Goal: Task Accomplishment & Management: Use online tool/utility

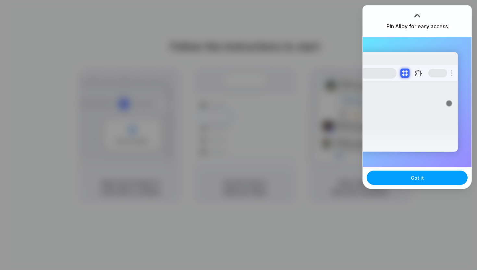
click at [408, 175] on button "Got it" at bounding box center [417, 177] width 101 height 14
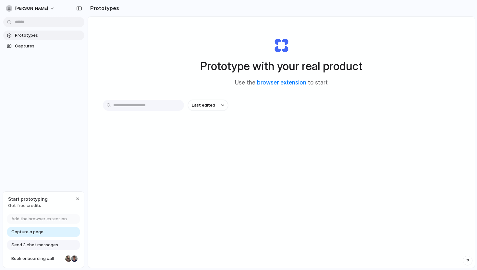
click at [48, 234] on link "Capture a page" at bounding box center [43, 232] width 73 height 10
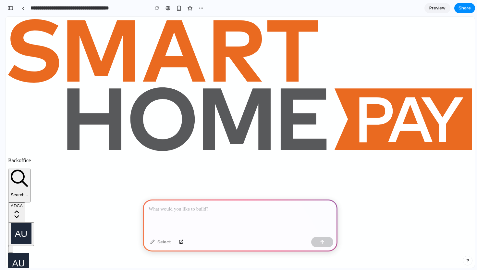
click at [193, 208] on p at bounding box center [240, 209] width 183 height 8
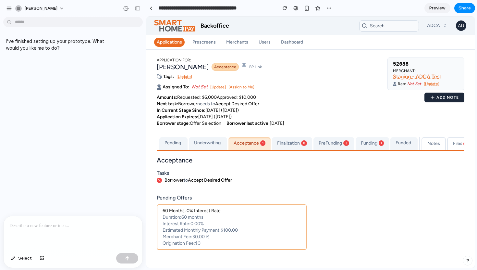
scroll to position [34, 0]
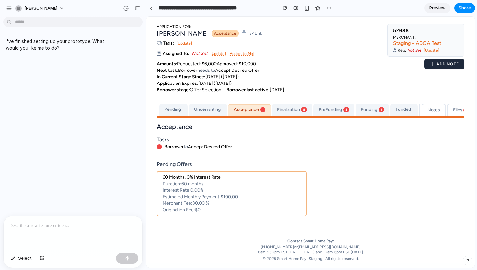
click at [81, 227] on p at bounding box center [72, 226] width 127 height 8
click at [67, 224] on p at bounding box center [72, 226] width 127 height 8
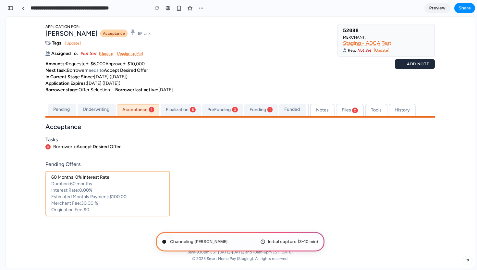
type input "**********"
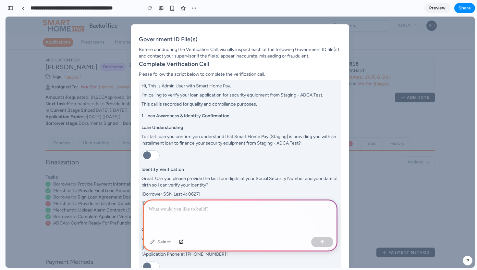
click at [180, 220] on div at bounding box center [240, 216] width 195 height 35
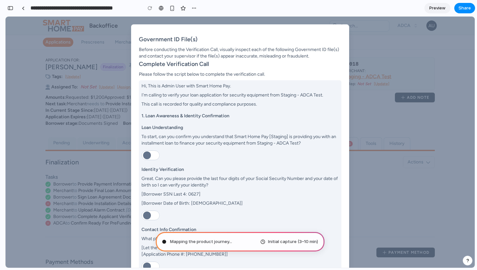
scroll to position [575, 0]
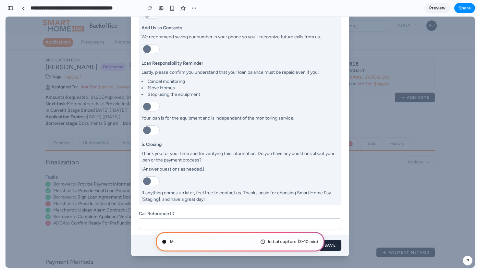
type input "**********"
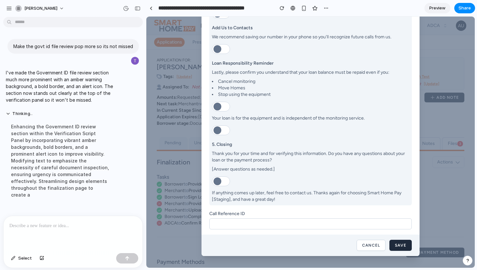
scroll to position [0, 0]
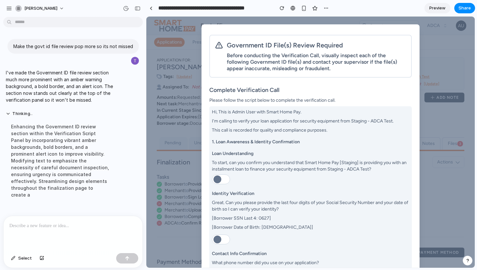
click at [224, 178] on button "button" at bounding box center [221, 179] width 18 height 10
click at [262, 56] on div "Before conducting the Verification Call, visually inspect each of the following…" at bounding box center [316, 61] width 179 height 19
click at [297, 47] on div "Government ID File(s) Review Required" at bounding box center [316, 45] width 179 height 9
click at [51, 225] on p at bounding box center [72, 226] width 127 height 8
click at [306, 10] on div "button" at bounding box center [304, 9] width 6 height 6
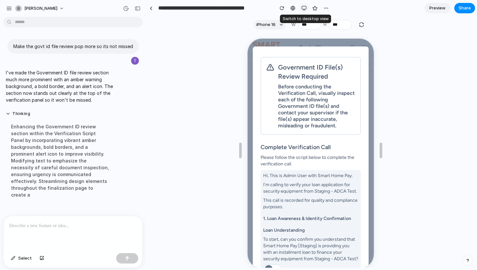
click at [304, 8] on div "button" at bounding box center [304, 8] width 5 height 5
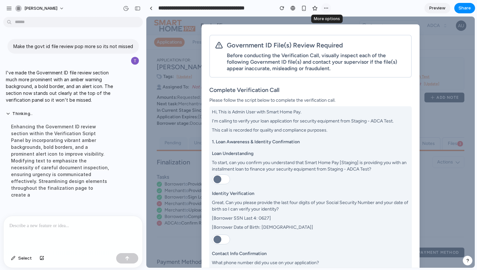
click at [328, 8] on div "button" at bounding box center [326, 8] width 5 height 5
click at [326, 7] on div "Duplicate Delete" at bounding box center [238, 135] width 477 height 270
click at [436, 9] on span "Preview" at bounding box center [437, 8] width 16 height 6
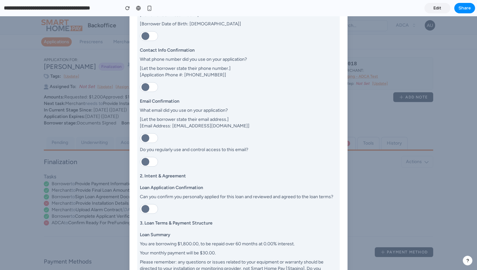
scroll to position [596, 0]
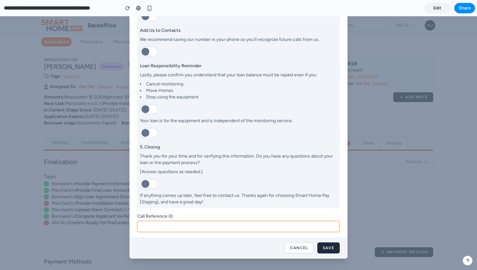
click at [179, 225] on input "Call Reference ID" at bounding box center [238, 226] width 203 height 11
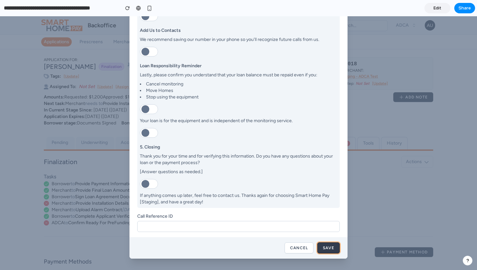
click at [330, 246] on button "Save" at bounding box center [328, 247] width 22 height 11
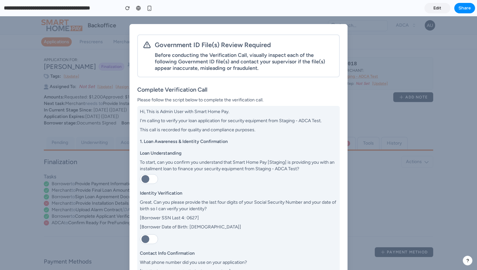
scroll to position [0, 0]
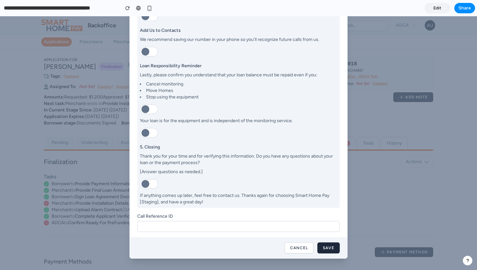
click at [155, 182] on button "button" at bounding box center [149, 184] width 18 height 10
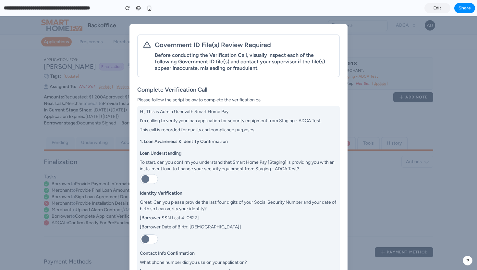
click at [77, 152] on div at bounding box center [238, 143] width 477 height 254
click at [59, 36] on div at bounding box center [238, 143] width 477 height 254
click at [39, 82] on div at bounding box center [238, 143] width 477 height 254
